Goal: Find specific page/section: Find specific page/section

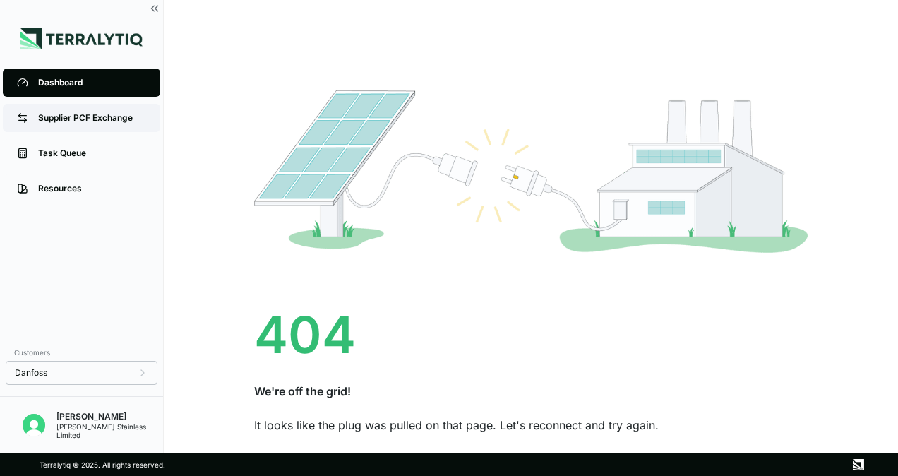
click at [71, 123] on div "Supplier PCF Exchange" at bounding box center [92, 117] width 108 height 11
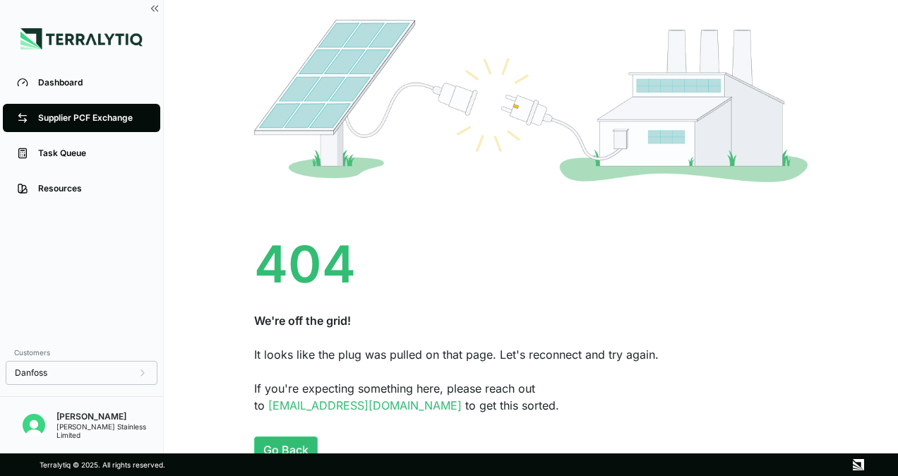
scroll to position [75, 0]
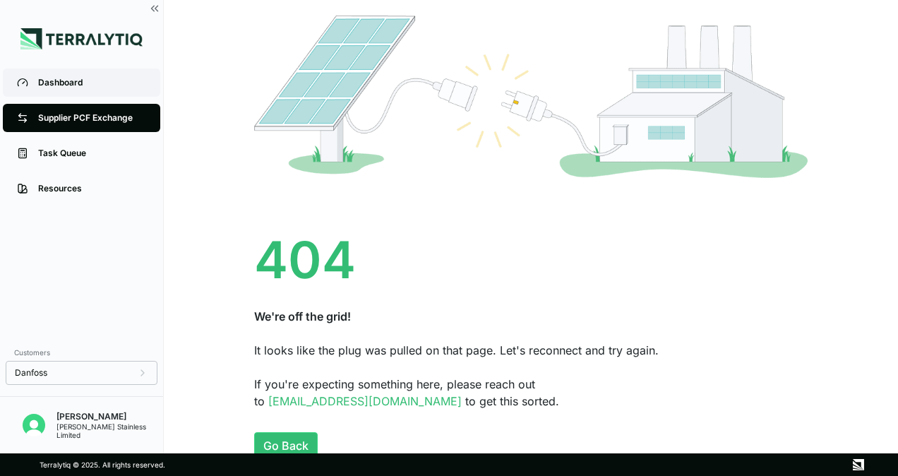
click at [65, 87] on div "Dashboard" at bounding box center [92, 82] width 108 height 11
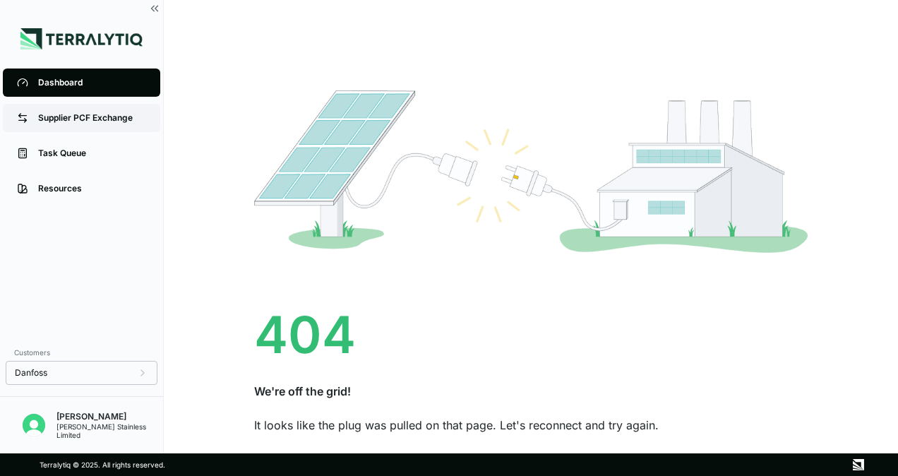
click at [80, 119] on div "Supplier PCF Exchange" at bounding box center [92, 117] width 108 height 11
